Goal: Information Seeking & Learning: Learn about a topic

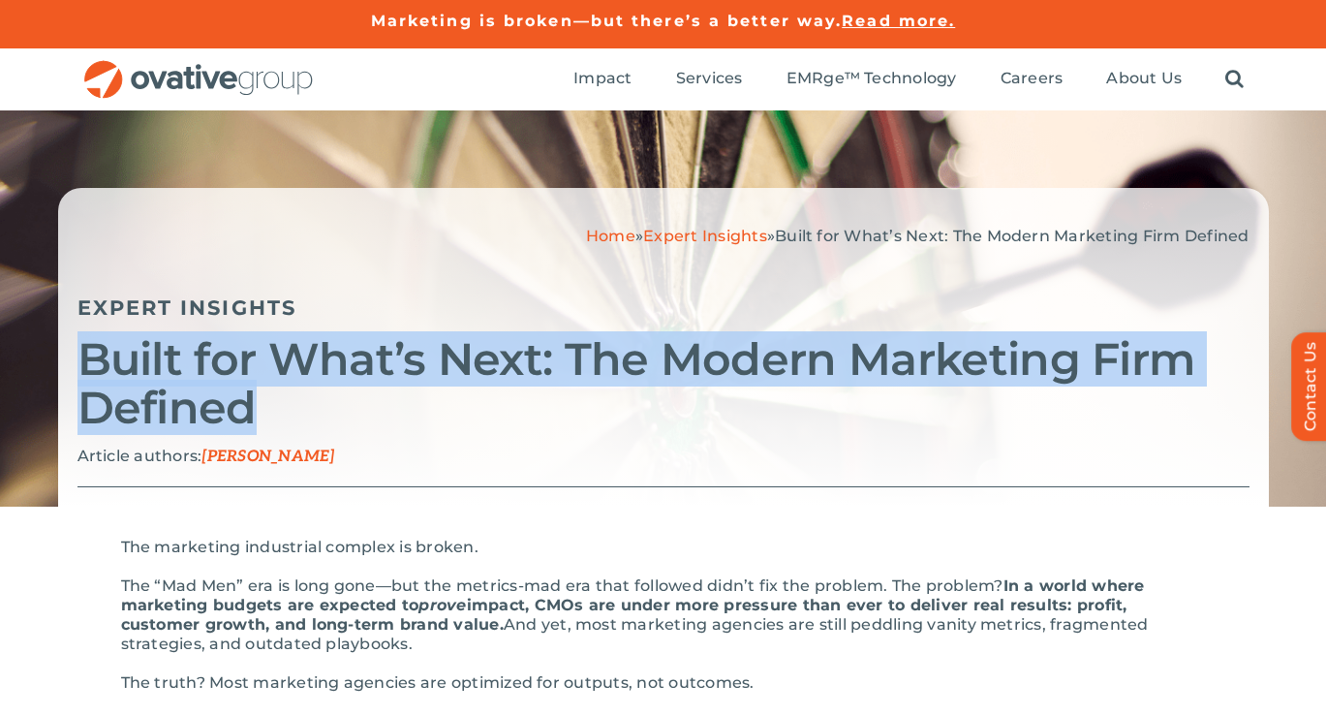
drag, startPoint x: 255, startPoint y: 408, endPoint x: 57, endPoint y: 343, distance: 208.0
click at [58, 343] on div "Home » Expert Insights » Built for What’s Next: The Modern Marketing Firm Defin…" at bounding box center [663, 347] width 1211 height 319
copy h2 "Built for What’s Next: The Modern Marketing Firm Defined"
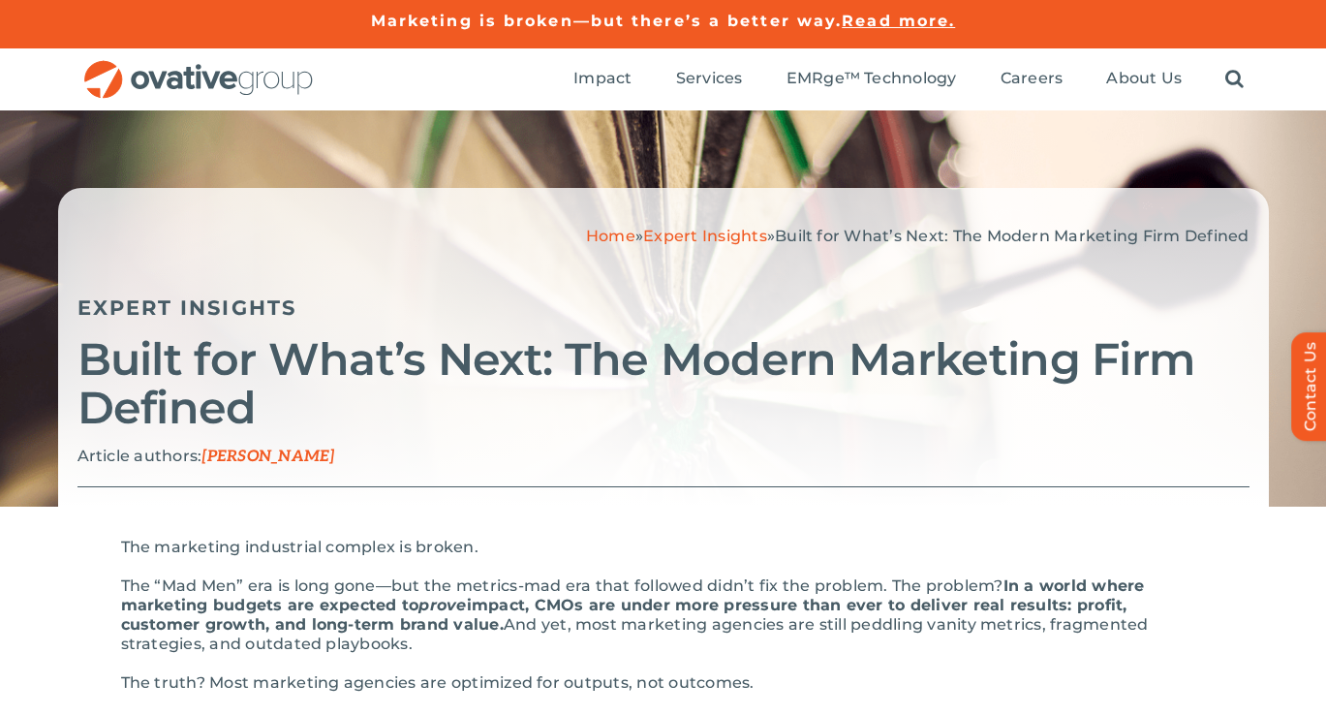
click at [294, 193] on div "Home » Expert Insights » Built for What’s Next: The Modern Marketing Firm Defin…" at bounding box center [663, 347] width 1211 height 319
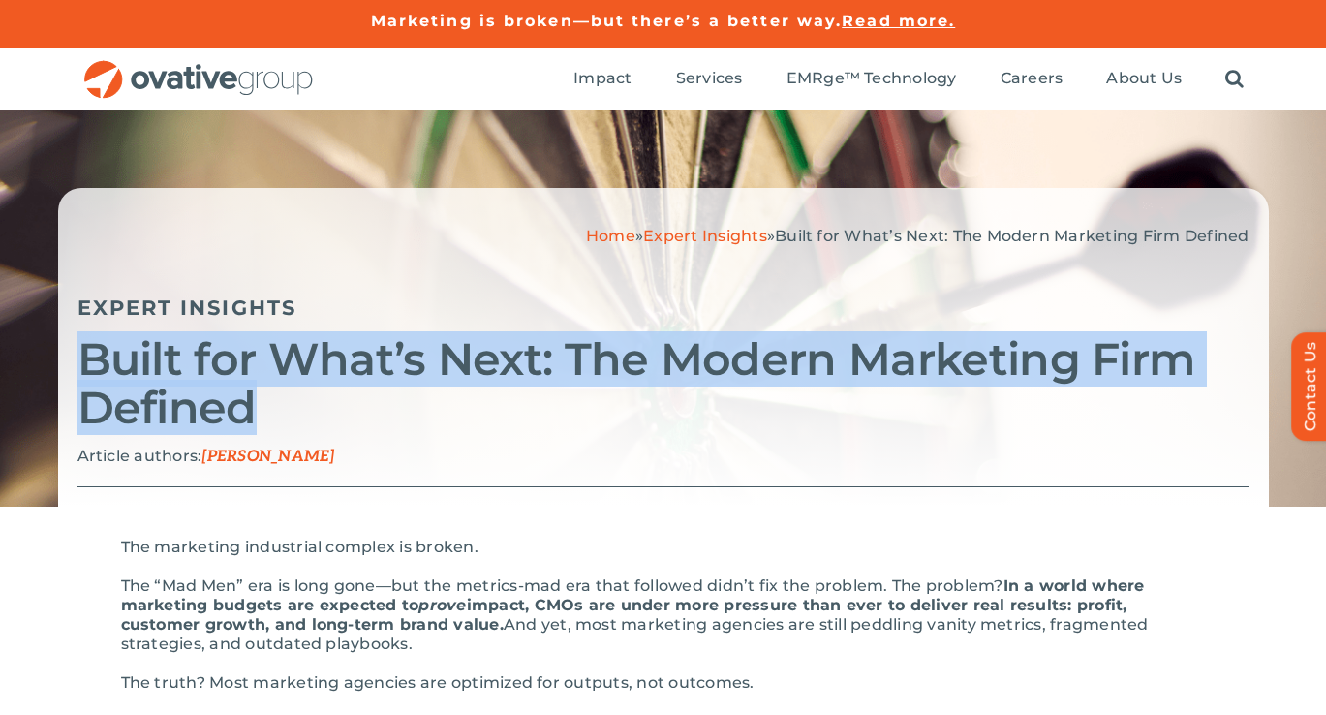
drag, startPoint x: 272, startPoint y: 407, endPoint x: 62, endPoint y: 358, distance: 215.7
click at [62, 358] on div "Home » Expert Insights » Built for What’s Next: The Modern Marketing Firm Defin…" at bounding box center [663, 347] width 1211 height 319
copy h2 "Built for What’s Next: The Modern Marketing Firm Defined"
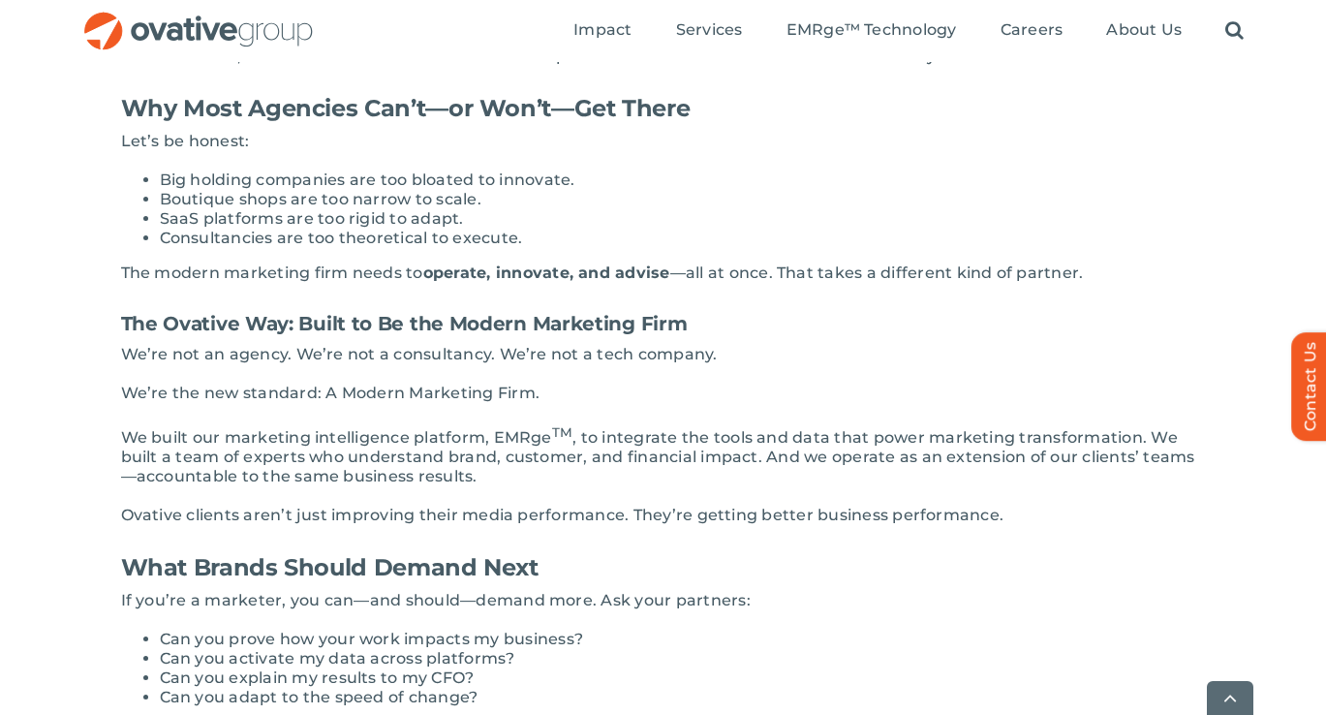
scroll to position [1919, 0]
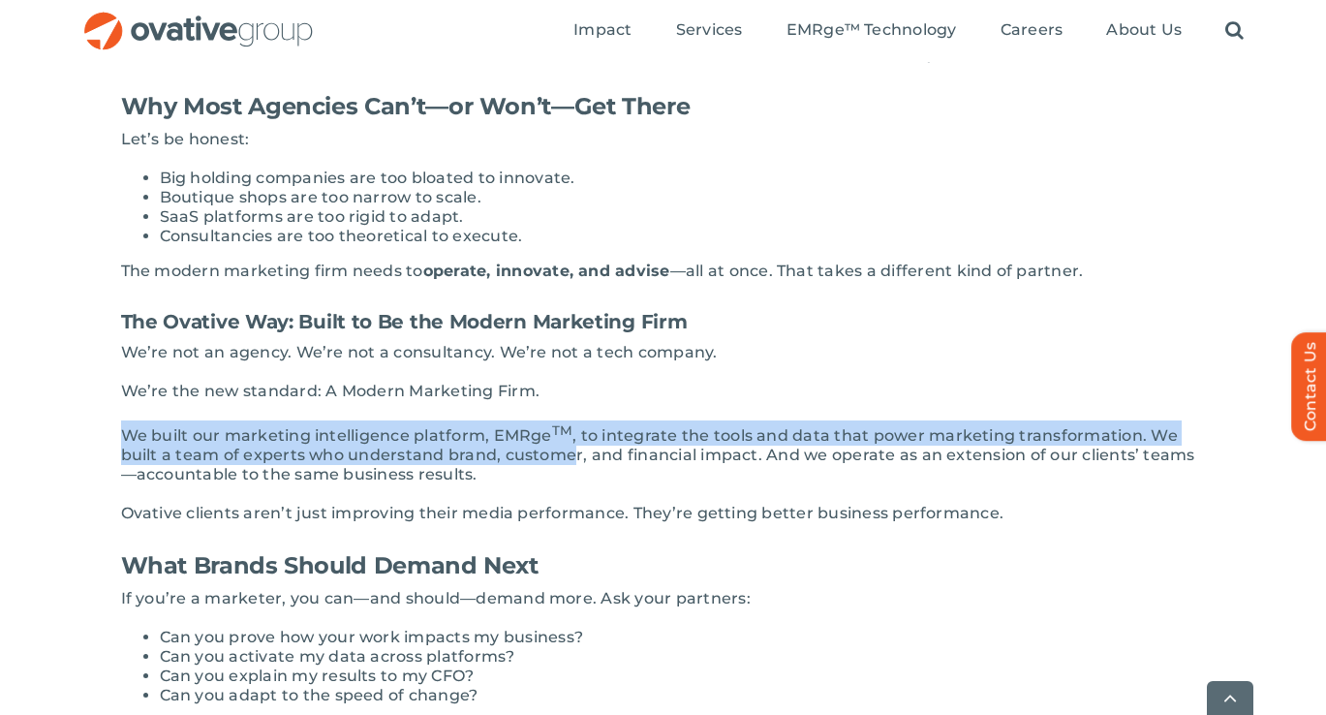
drag, startPoint x: 110, startPoint y: 414, endPoint x: 573, endPoint y: 428, distance: 462.3
